Goal: Answer question/provide support: Share knowledge or assist other users

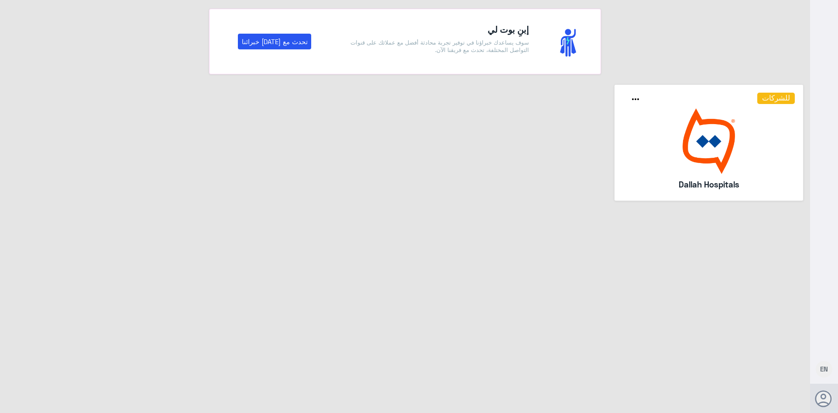
click at [703, 152] on img at bounding box center [709, 140] width 172 height 65
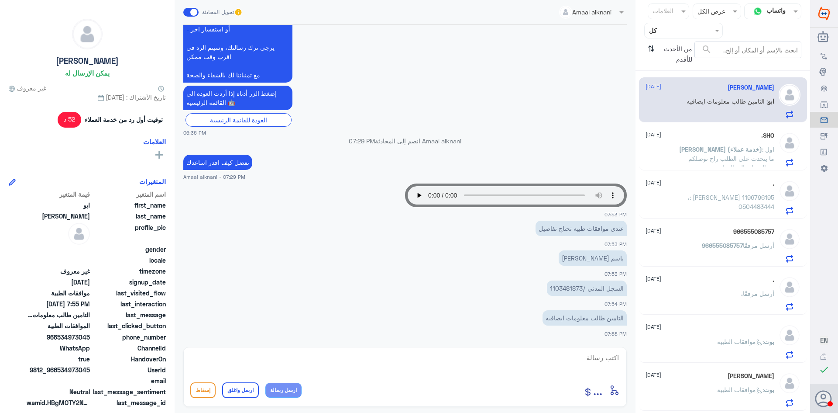
click at [566, 287] on p "السجل المدني /1103481873" at bounding box center [587, 287] width 80 height 15
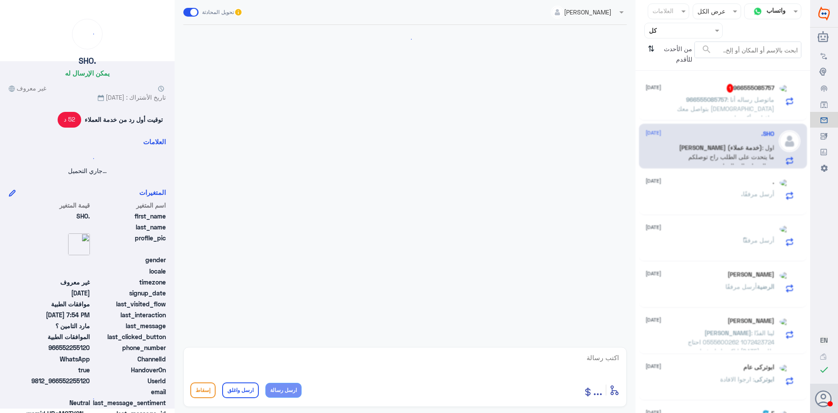
copy p "1103481873"
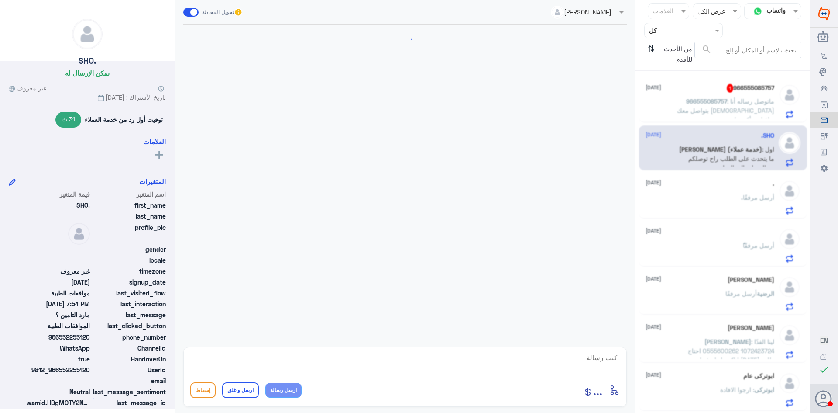
scroll to position [549, 0]
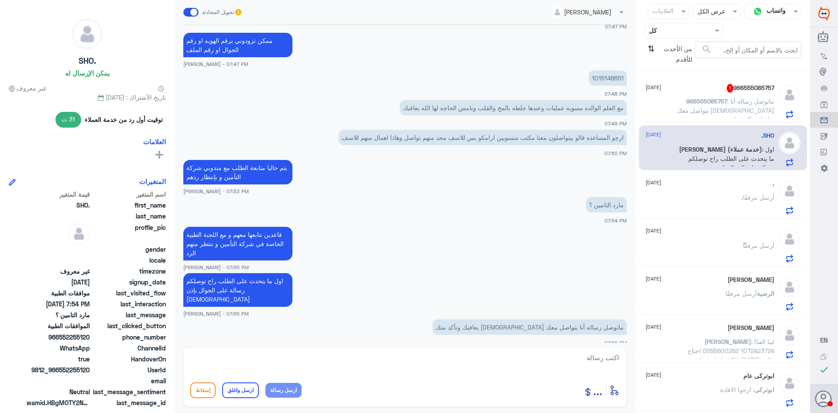
click at [727, 116] on p "966555085757 : ماتوصل رساله أنا بتواصل معك [DEMOGRAPHIC_DATA] يعافيك وتأكد منك" at bounding box center [725, 107] width 98 height 22
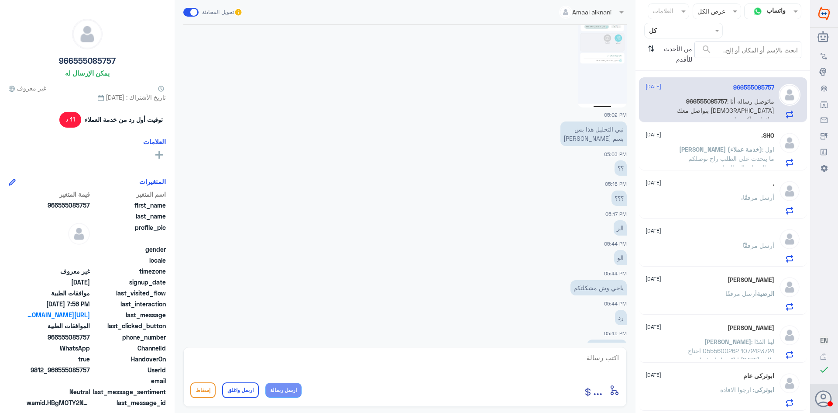
scroll to position [215, 0]
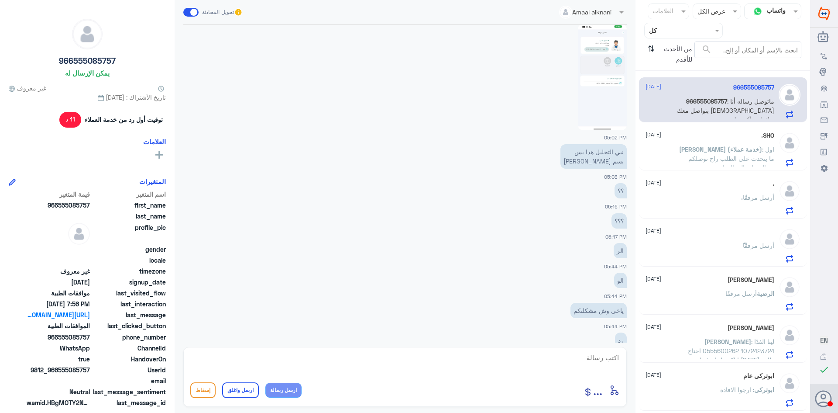
click at [608, 109] on img at bounding box center [602, 77] width 49 height 106
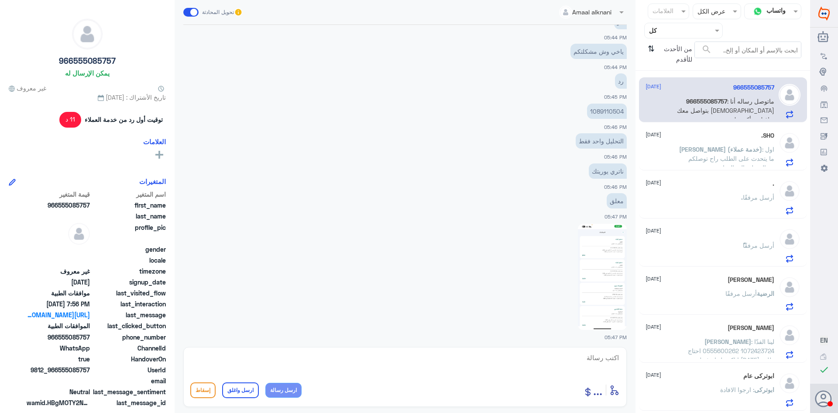
scroll to position [1574, 0]
click at [612, 286] on img at bounding box center [602, 273] width 49 height 106
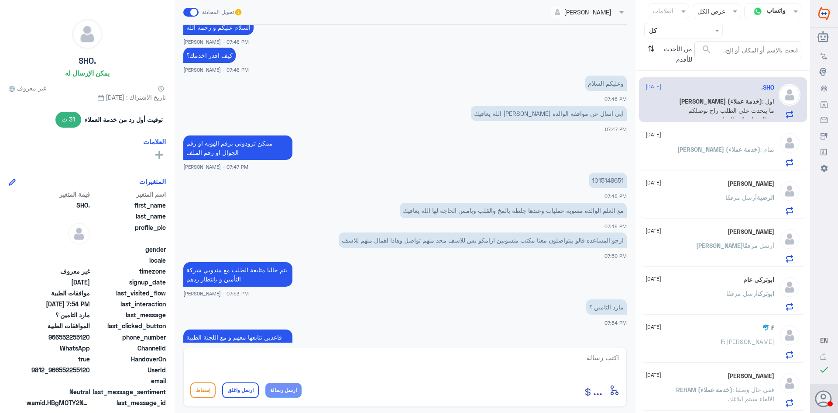
scroll to position [417, 0]
click at [680, 132] on div "ً [DATE]" at bounding box center [710, 135] width 129 height 7
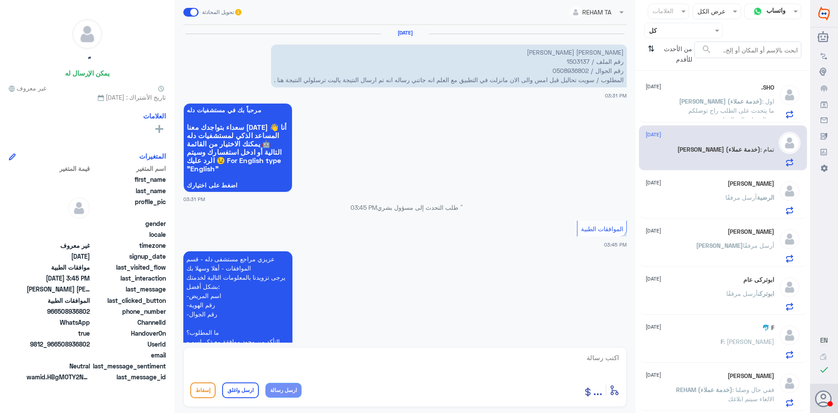
scroll to position [138, 0]
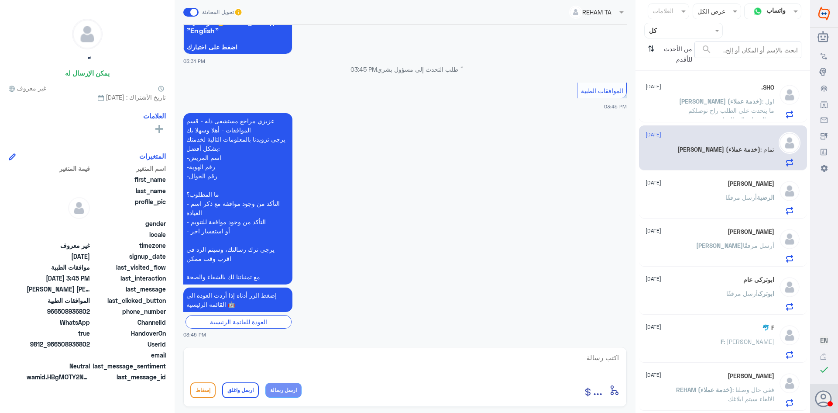
click at [688, 195] on div "الرضية أرسل مرفقًا" at bounding box center [710, 205] width 129 height 20
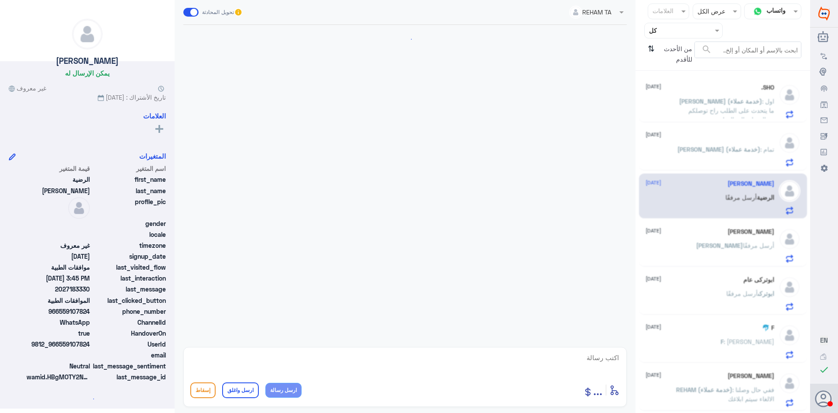
scroll to position [803, 0]
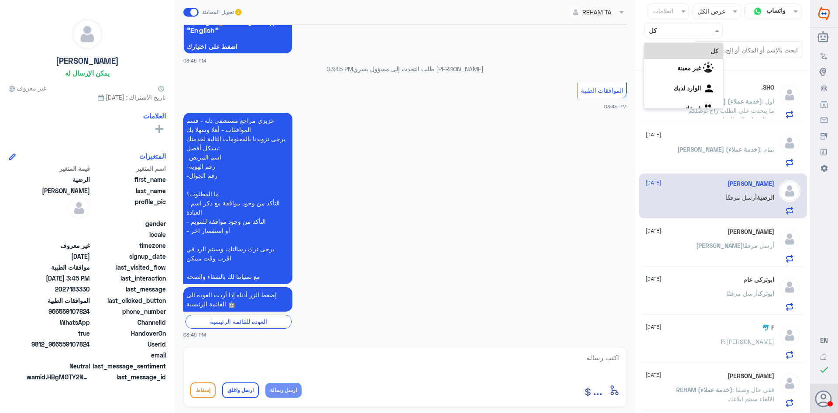
click at [687, 37] on div "Agent Filter كل" at bounding box center [683, 31] width 79 height 16
click at [684, 88] on لديك "الوارد لديك" at bounding box center [688, 87] width 28 height 7
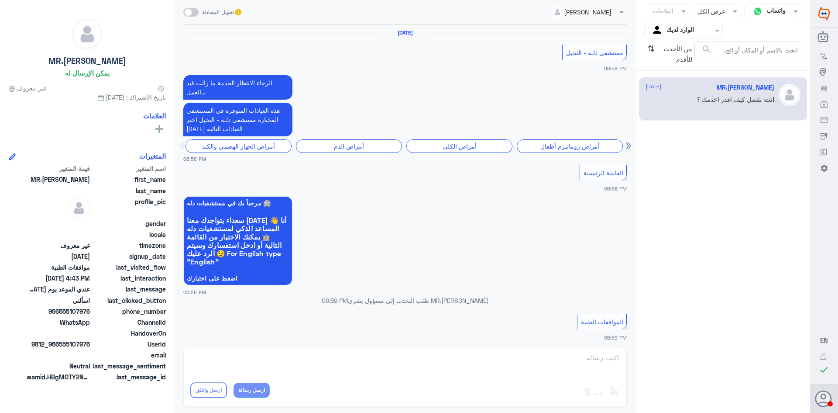
scroll to position [837, 0]
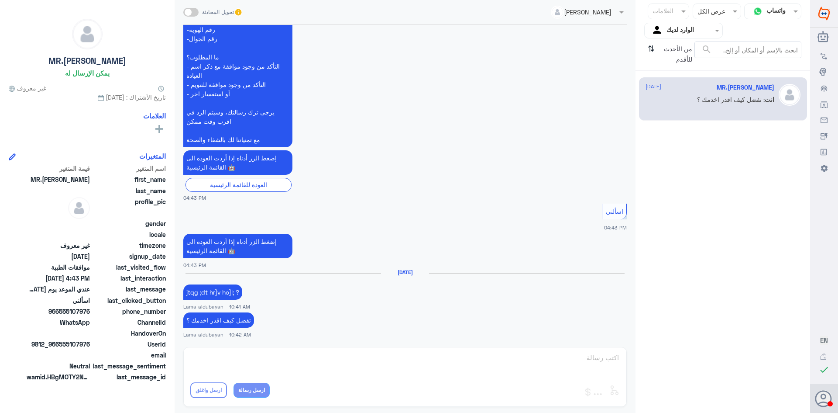
click at [688, 31] on input "text" at bounding box center [691, 30] width 48 height 10
click at [696, 60] on "غير معينة" at bounding box center [690, 56] width 24 height 7
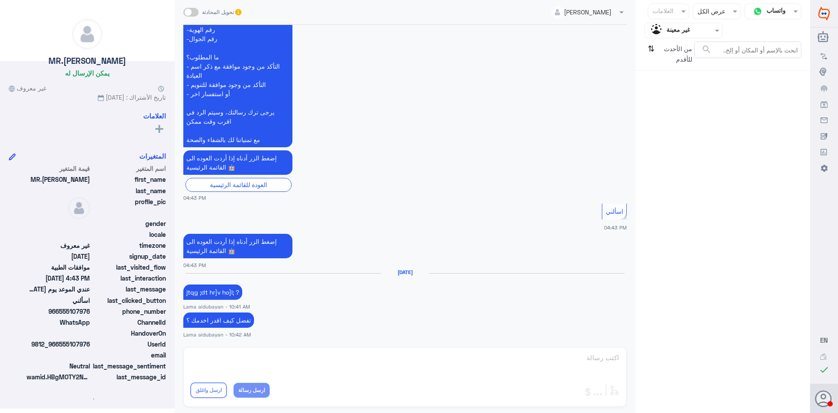
scroll to position [0, 0]
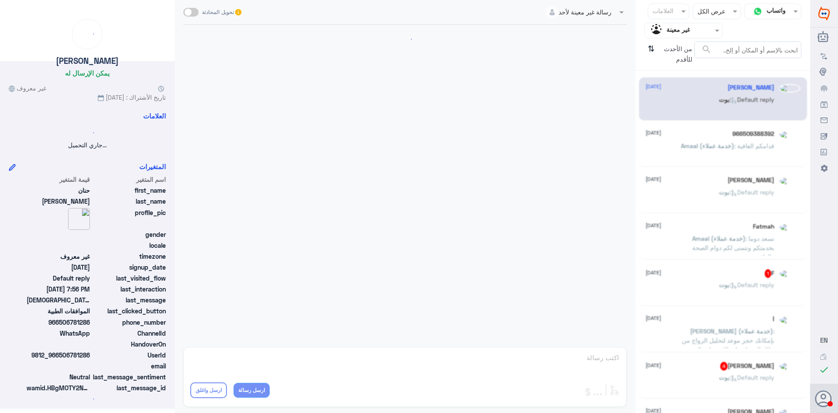
click at [699, 35] on input "text" at bounding box center [691, 30] width 48 height 10
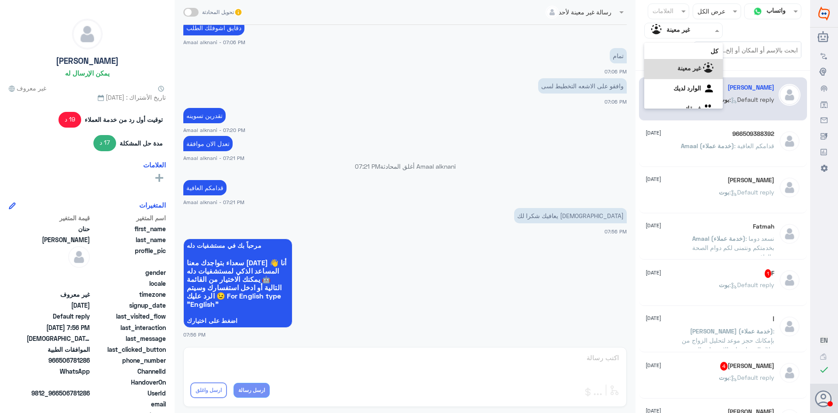
scroll to position [11, 0]
drag, startPoint x: 689, startPoint y: 97, endPoint x: 695, endPoint y: 98, distance: 5.4
click at [689, 97] on b "فريقك" at bounding box center [693, 96] width 17 height 7
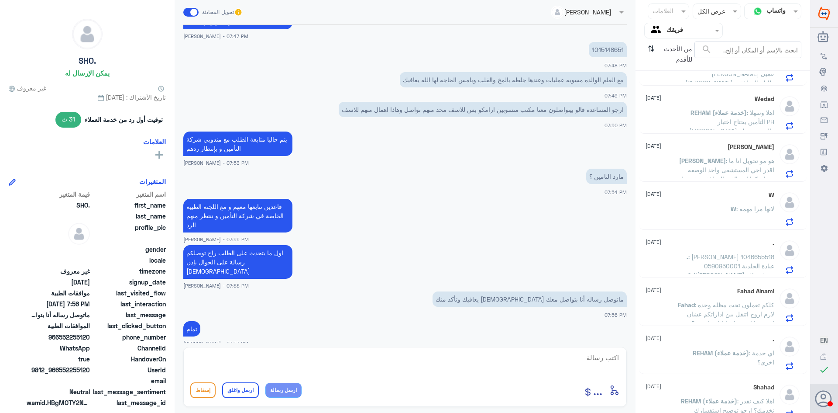
scroll to position [623, 0]
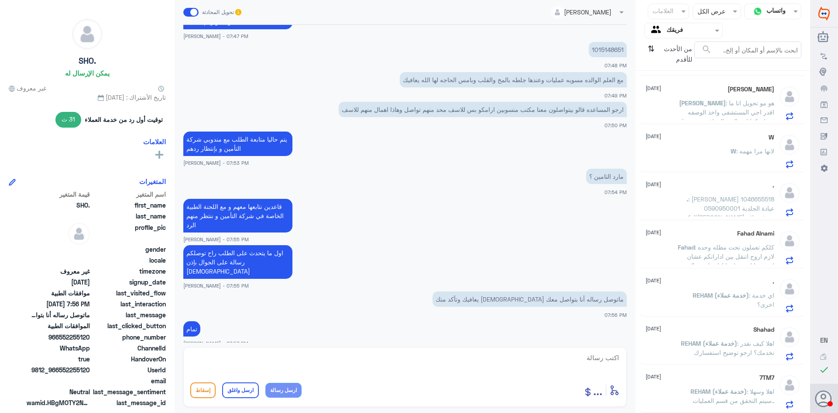
click at [722, 391] on span "REHAM (خدمة عملاء)" at bounding box center [719, 390] width 56 height 7
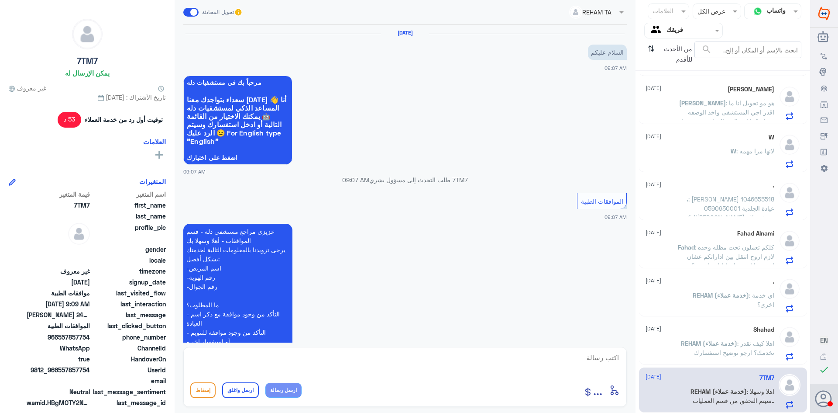
scroll to position [221, 0]
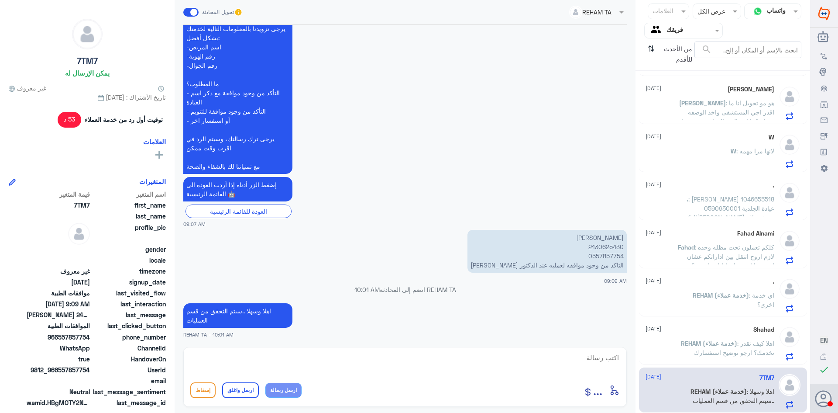
click at [708, 343] on span "REHAM (خدمة عملاء)" at bounding box center [709, 342] width 56 height 7
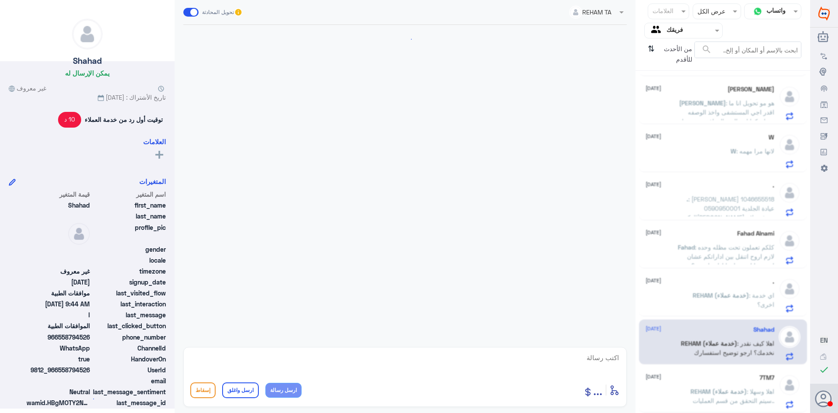
scroll to position [164, 0]
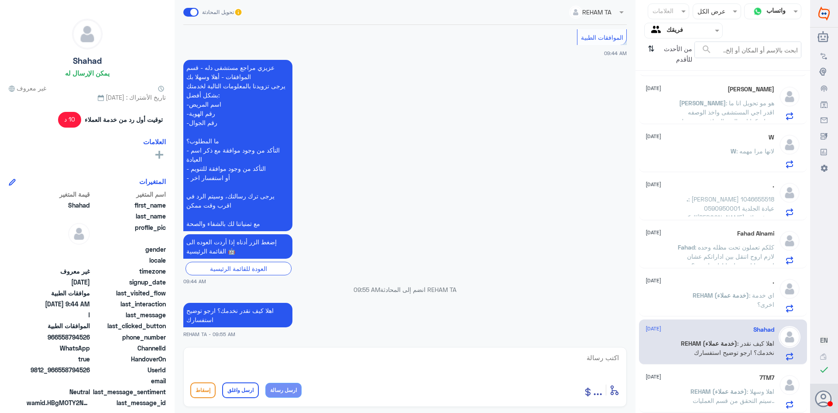
click at [734, 382] on div "7TM7 [DATE][PERSON_NAME] (خدمة عملاء) : اهلا وسهلا ..سيتم التحقق من قسم العمليات" at bounding box center [710, 391] width 129 height 34
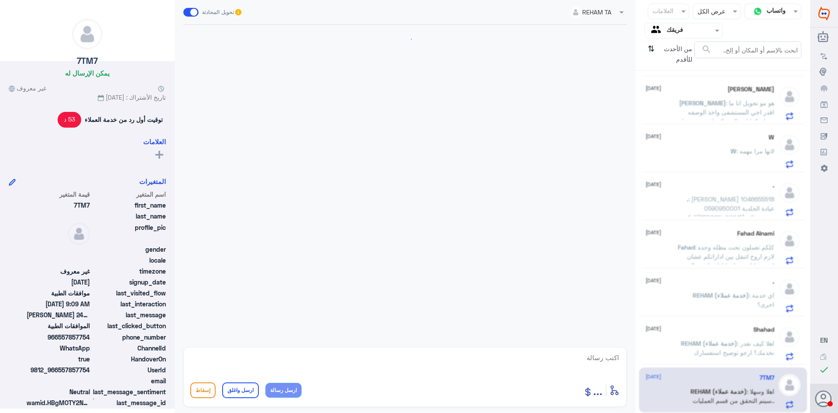
scroll to position [221, 0]
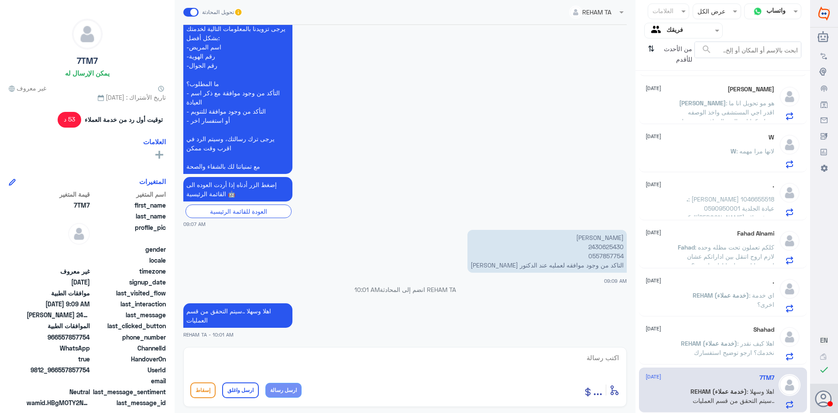
click at [730, 300] on p "REHAM (خدمة عملاء) : اي خدمة اخرى؟" at bounding box center [725, 301] width 98 height 22
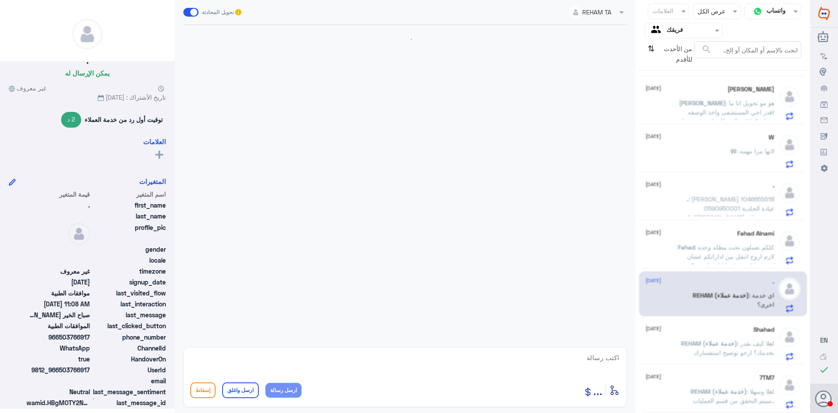
scroll to position [763, 0]
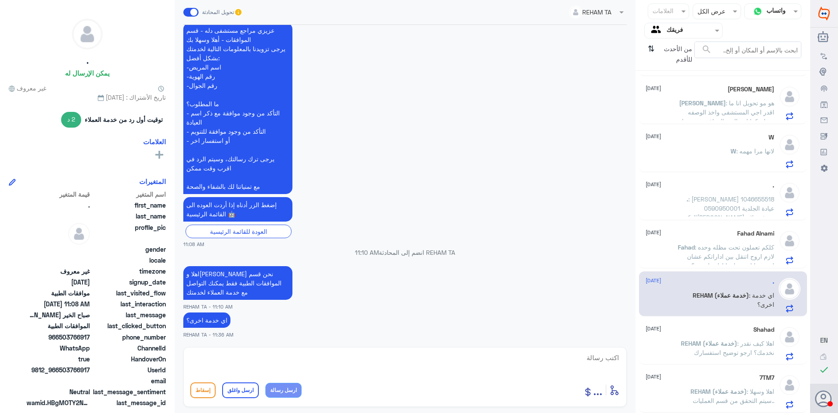
click at [723, 254] on span ": كلكم تعملون تحت مظله وحده لازم اروح اتنقل بين اداراتكم عشان اجيب بيانات تحتاج…" at bounding box center [730, 256] width 87 height 26
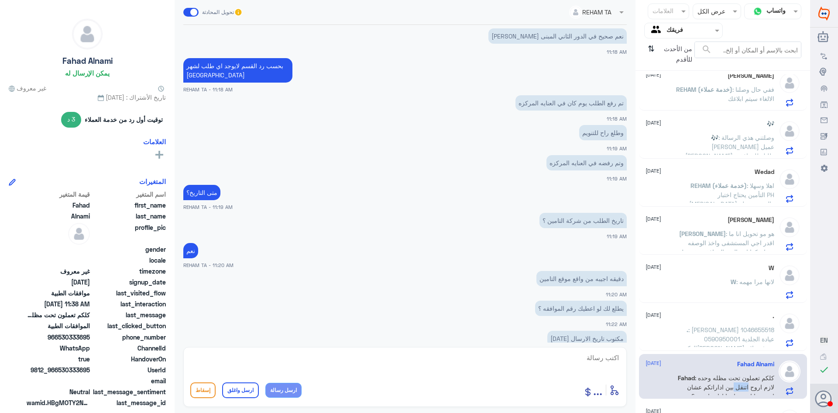
scroll to position [492, 0]
click at [766, 328] on span ": [PERSON_NAME] 1046655518 0590950001 عيادة الجلدية الدكتور[PERSON_NAME] صرف عل…" at bounding box center [727, 339] width 95 height 26
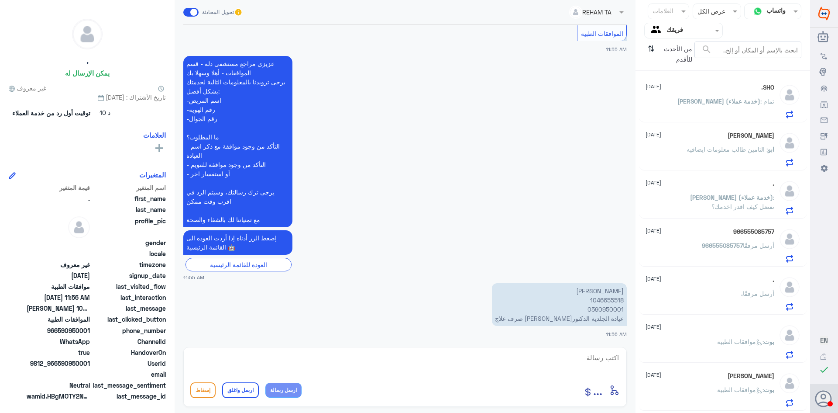
click at [737, 165] on p "ابو : التامين طالب معلومات ايضافيه" at bounding box center [731, 156] width 88 height 22
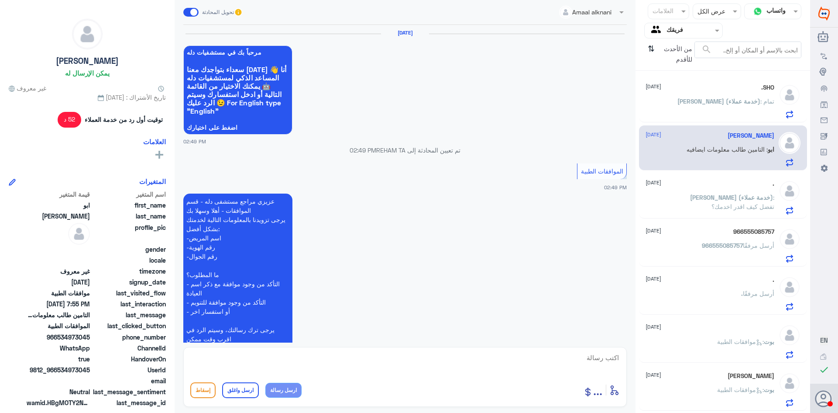
scroll to position [853, 0]
